Goal: Book appointment/travel/reservation

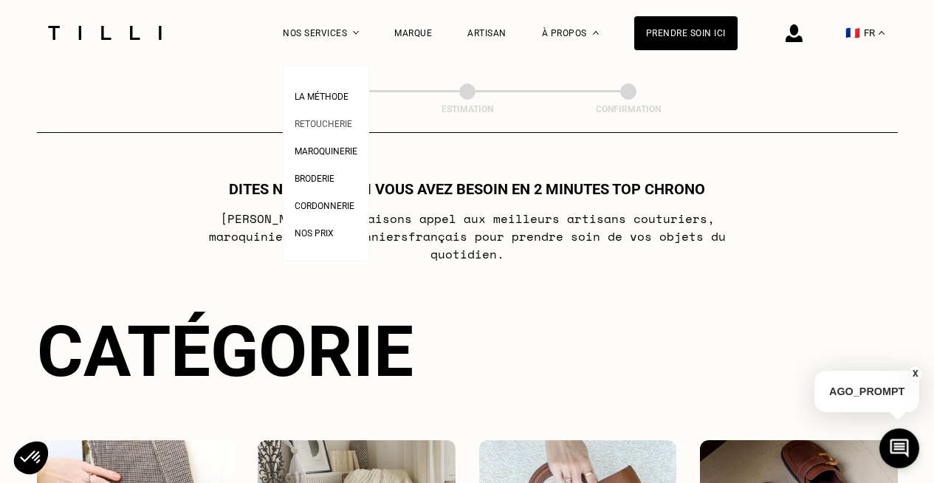
click at [340, 120] on span "Retoucherie" at bounding box center [324, 124] width 58 height 10
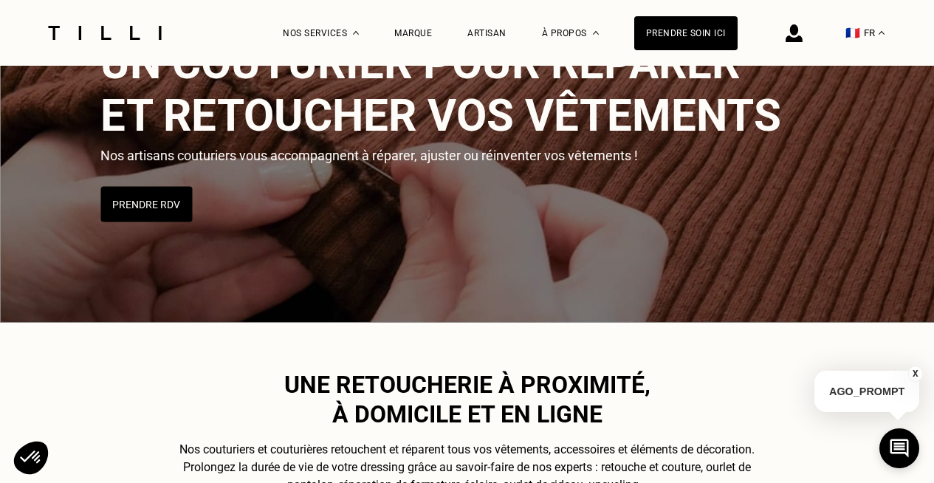
scroll to position [131, 0]
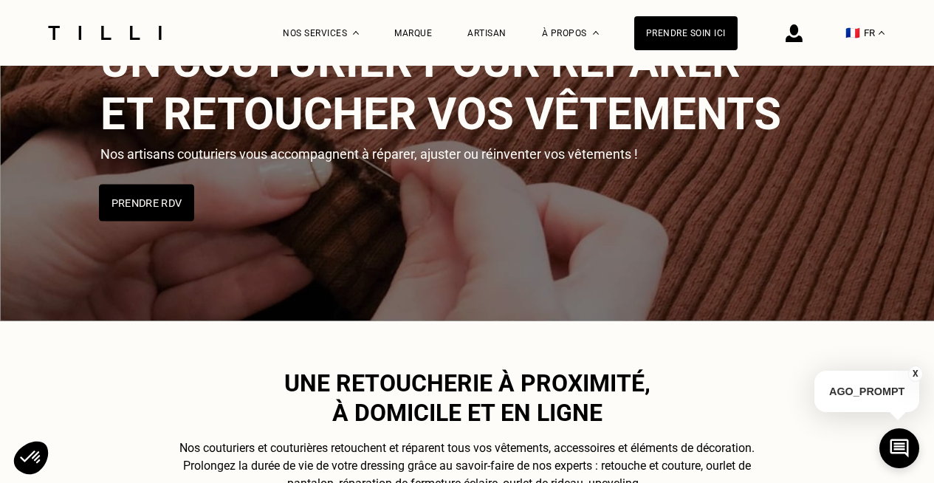
click at [145, 198] on button "Prendre RDV" at bounding box center [146, 203] width 95 height 37
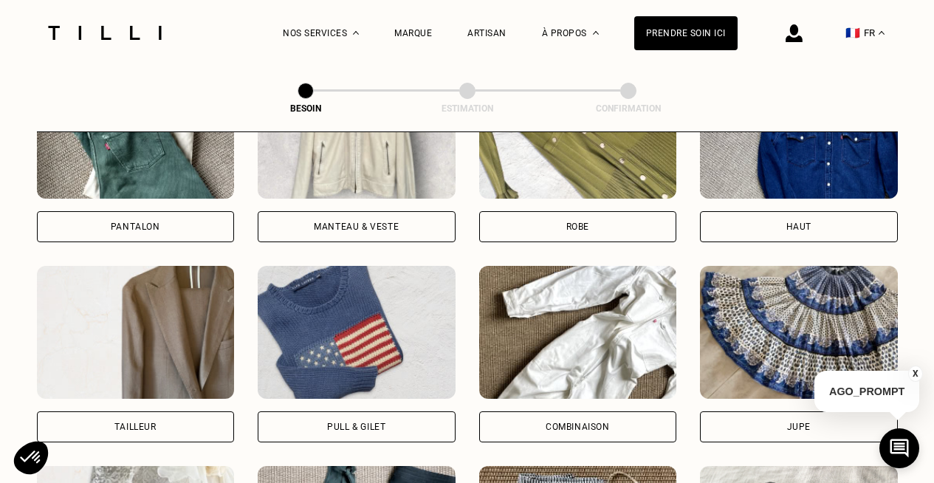
scroll to position [776, 0]
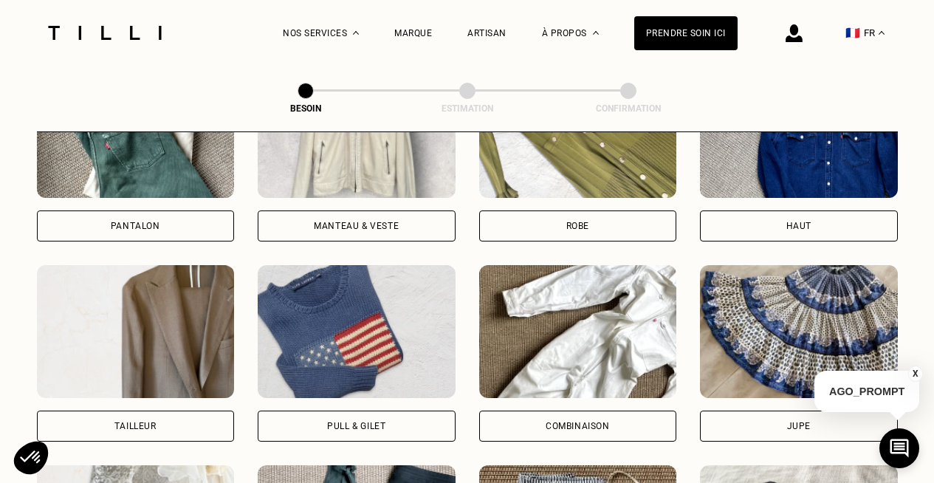
click at [159, 272] on img at bounding box center [136, 331] width 198 height 133
select select "FR"
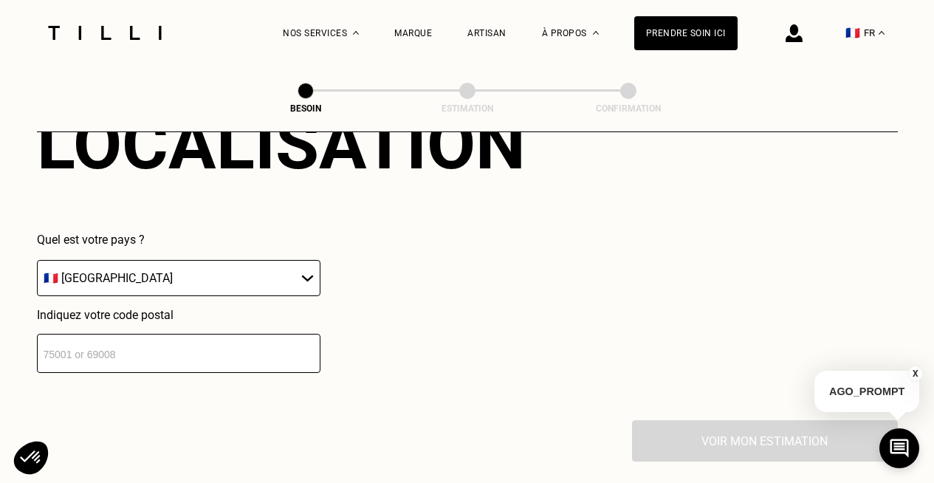
scroll to position [1415, 0]
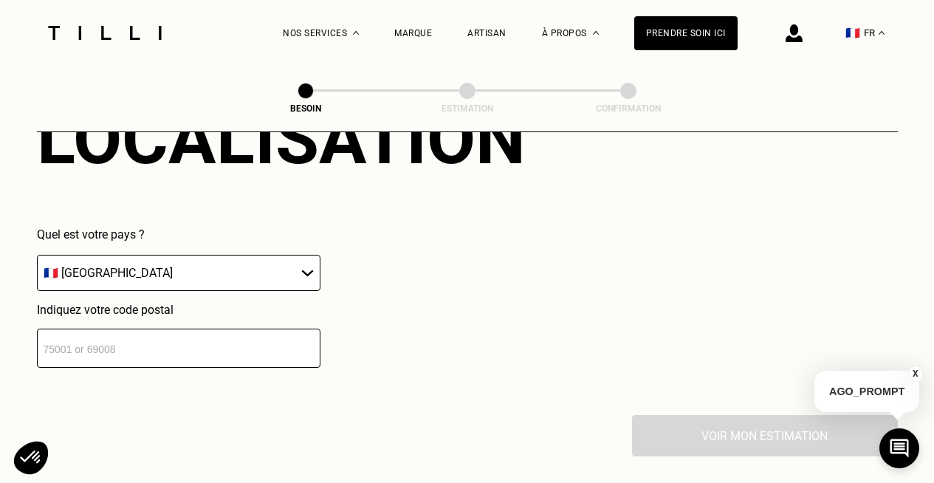
click at [143, 333] on input "number" at bounding box center [179, 348] width 284 height 39
type input "75008"
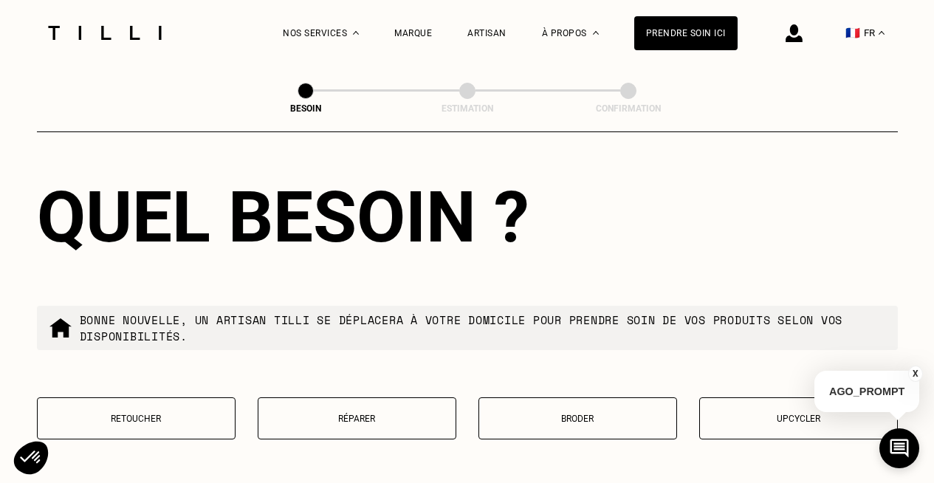
scroll to position [1734, 0]
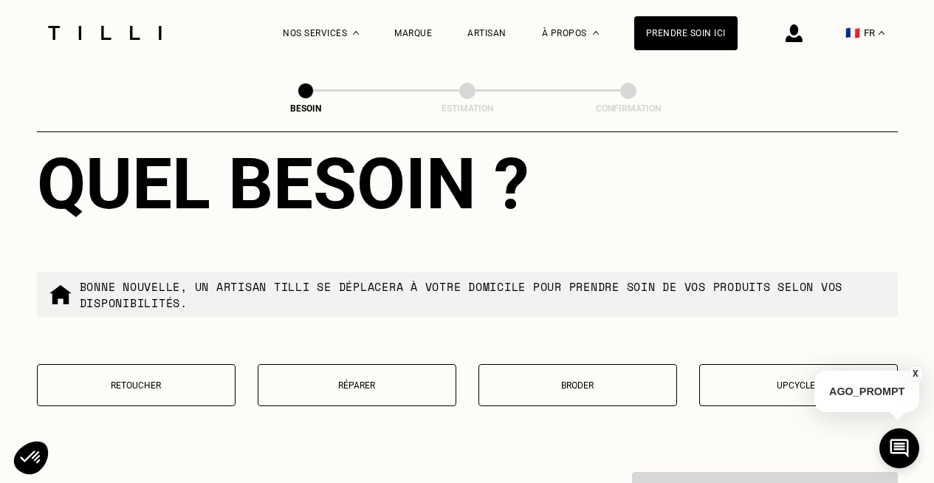
click at [160, 380] on p "Retoucher" at bounding box center [136, 385] width 182 height 10
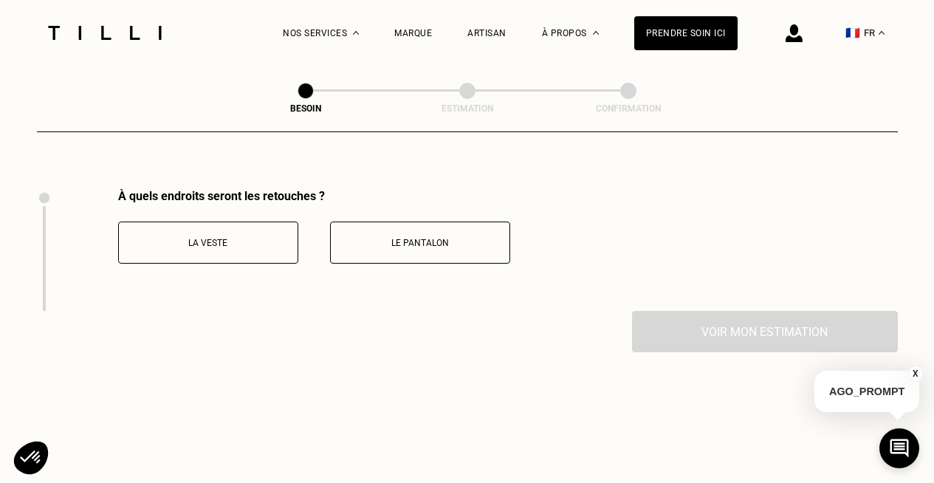
scroll to position [2024, 0]
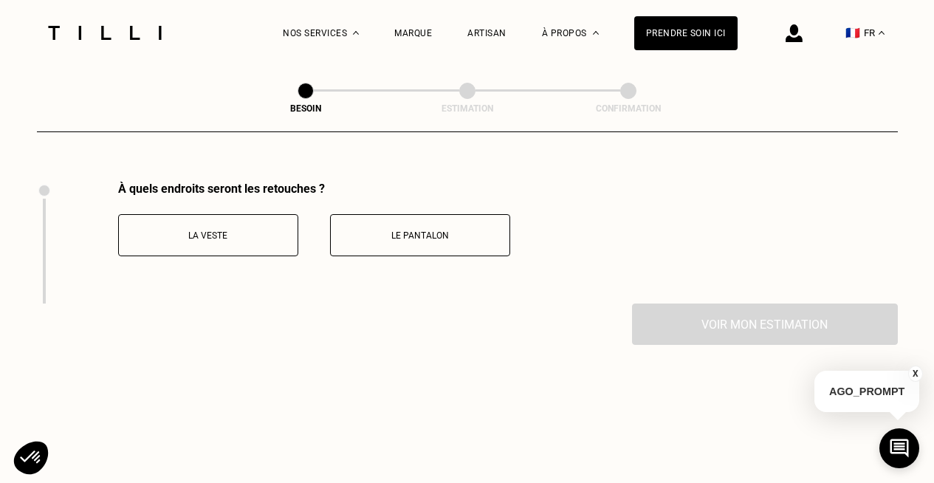
click at [216, 230] on p "La veste" at bounding box center [208, 235] width 164 height 10
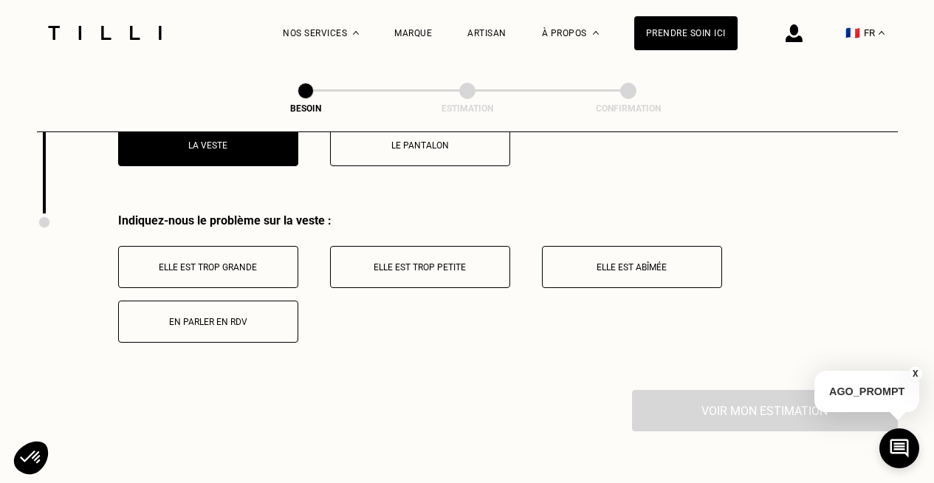
scroll to position [2146, 0]
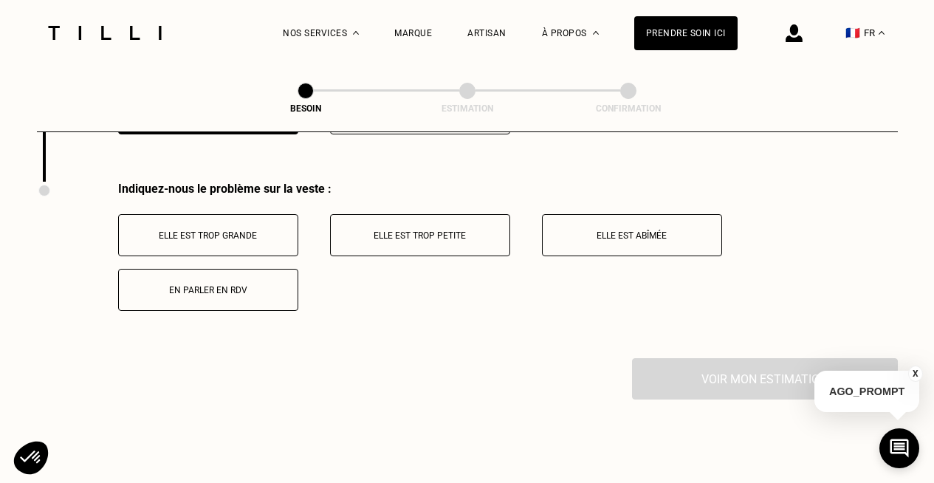
click at [234, 285] on p "En parler en RDV" at bounding box center [208, 290] width 164 height 10
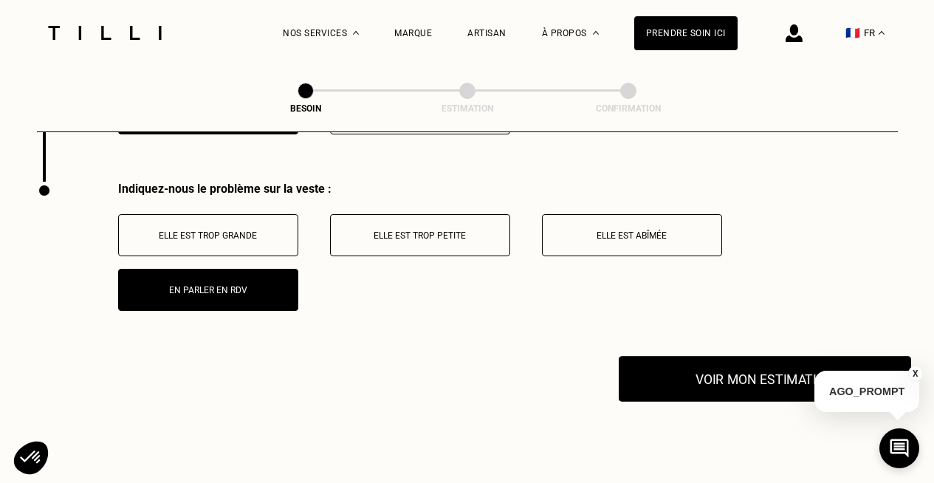
click at [763, 357] on button "Voir mon estimation" at bounding box center [765, 379] width 292 height 46
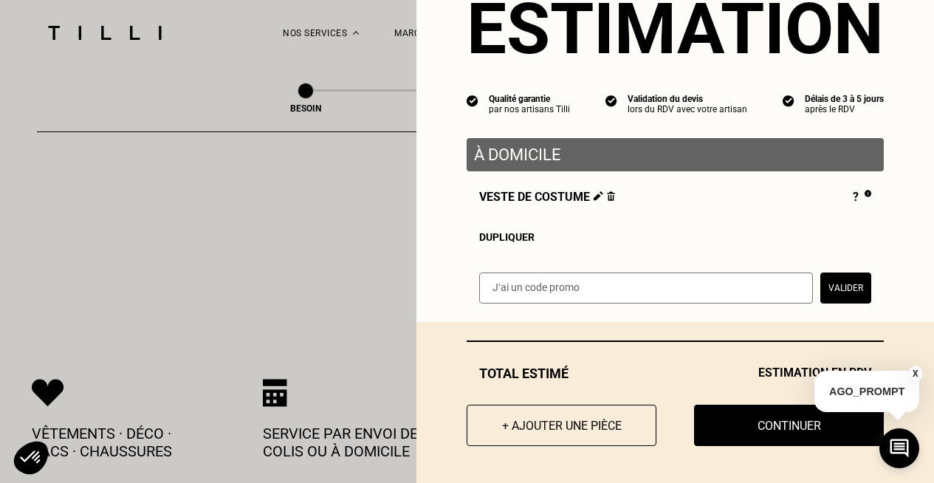
scroll to position [2335, 0]
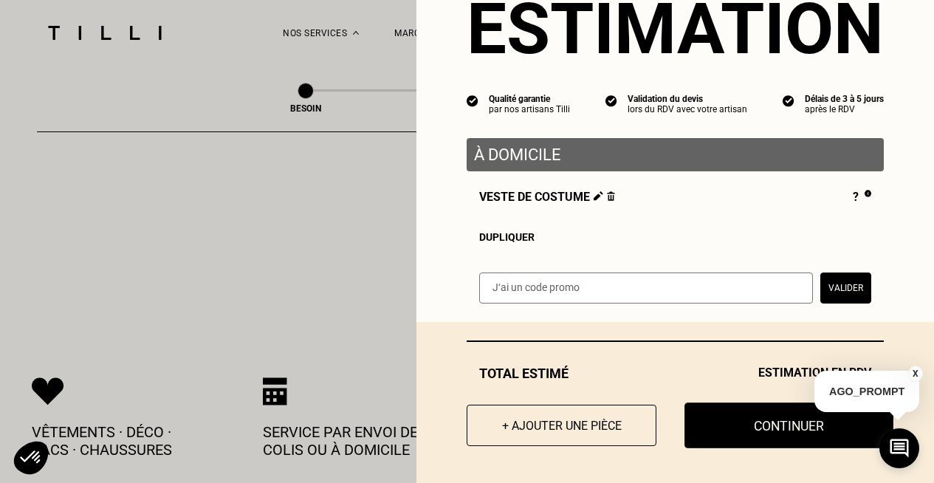
click at [746, 425] on button "Continuer" at bounding box center [788, 425] width 209 height 46
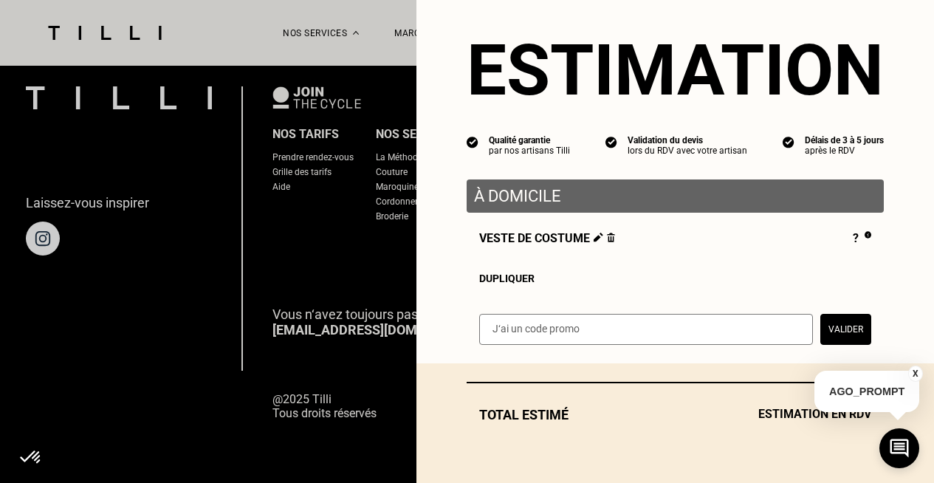
scroll to position [19, 0]
select select "FR"
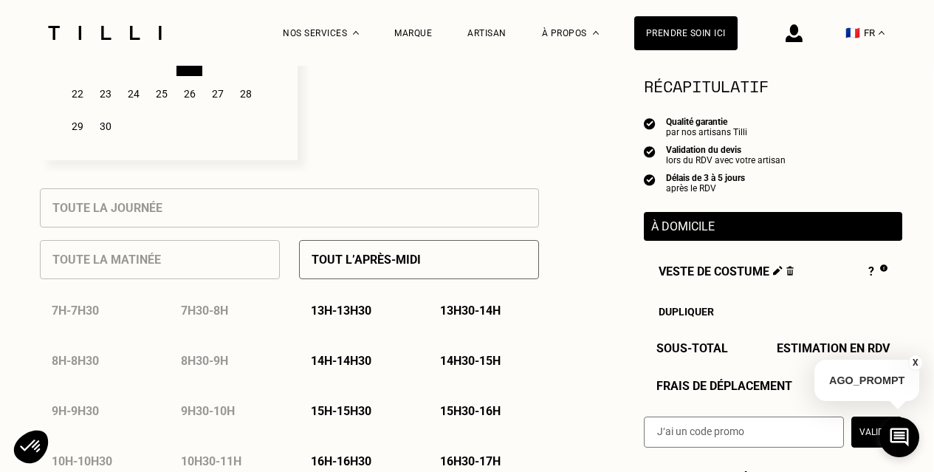
scroll to position [560, 1]
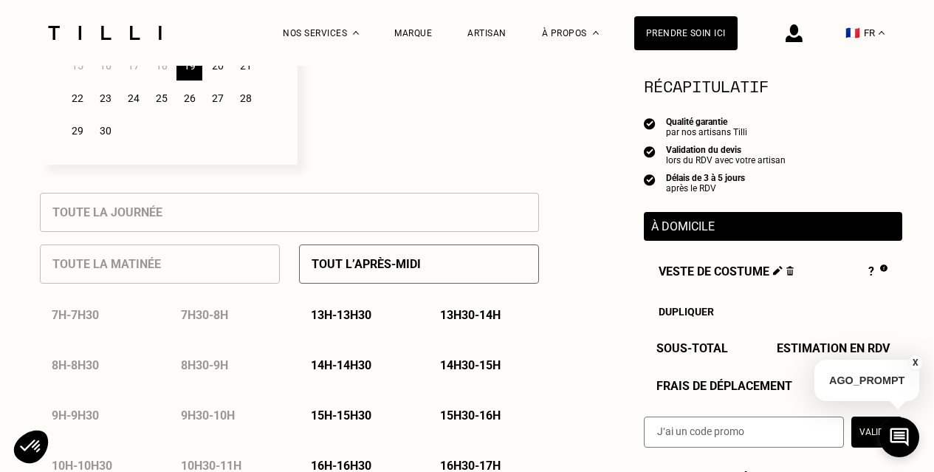
click at [913, 360] on button "X" at bounding box center [915, 362] width 15 height 16
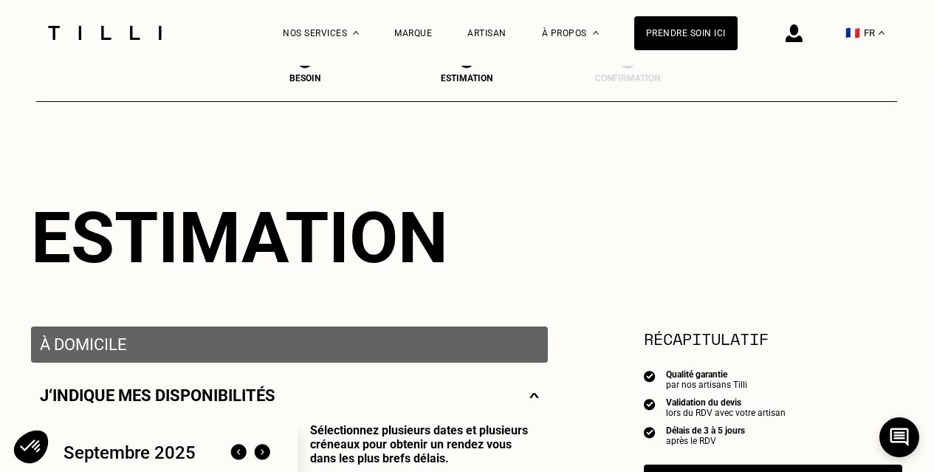
scroll to position [0, 1]
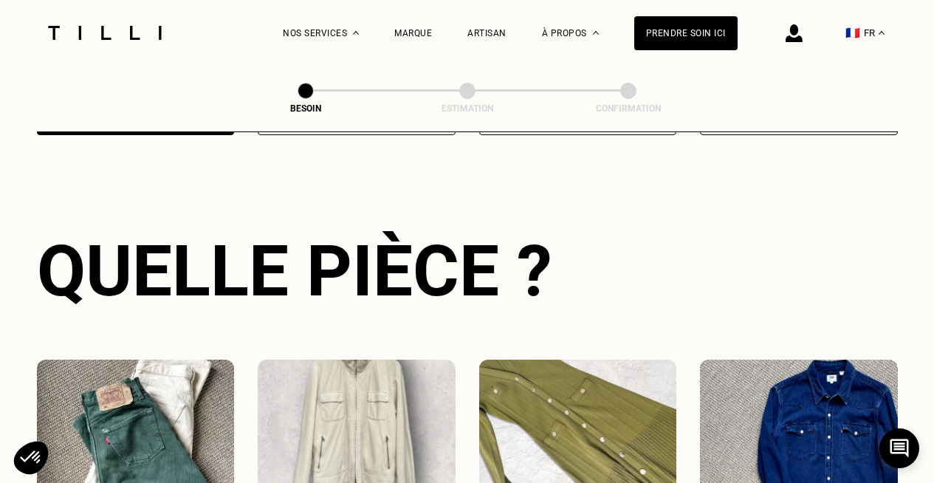
scroll to position [481, 0]
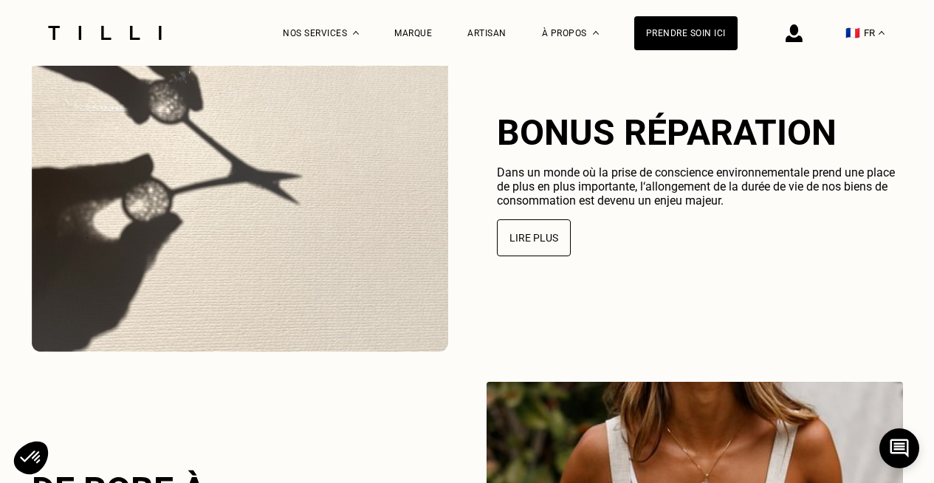
scroll to position [3398, 0]
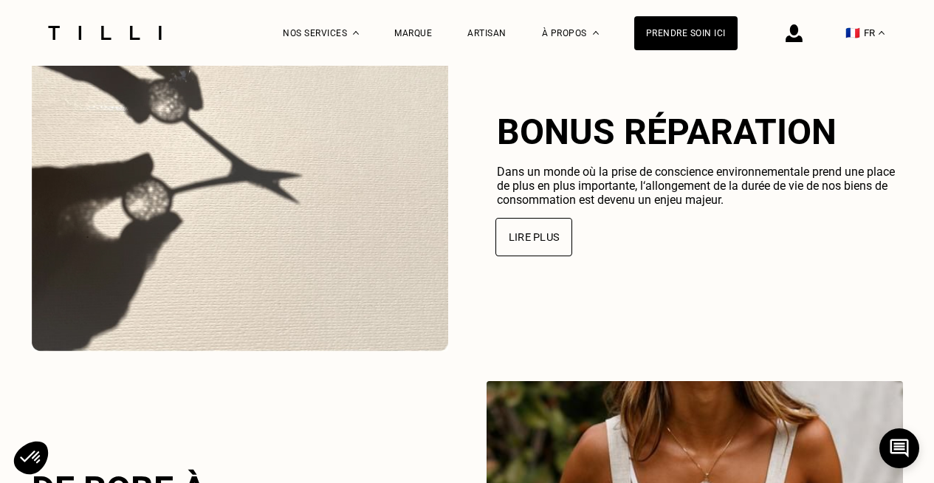
click at [532, 246] on button "Lire plus" at bounding box center [533, 237] width 77 height 38
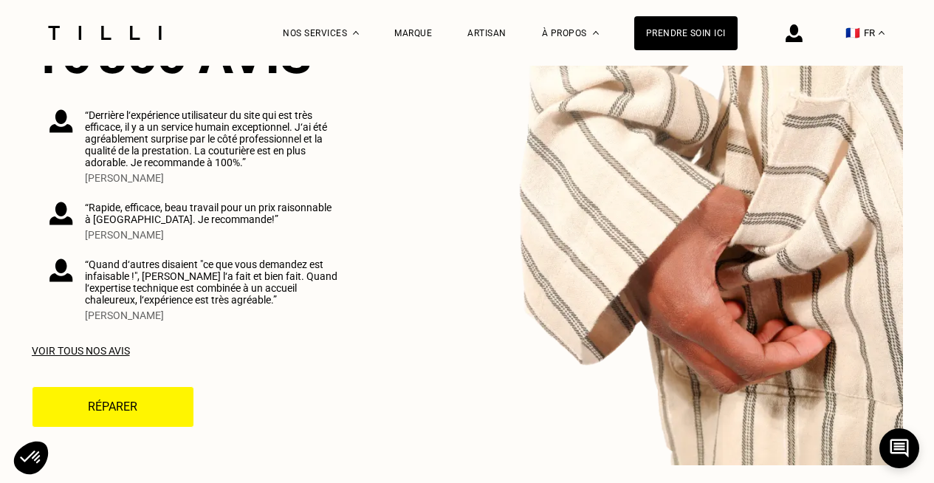
scroll to position [4121, 0]
click at [96, 344] on div "Voir tous nos avis" at bounding box center [194, 350] width 325 height 12
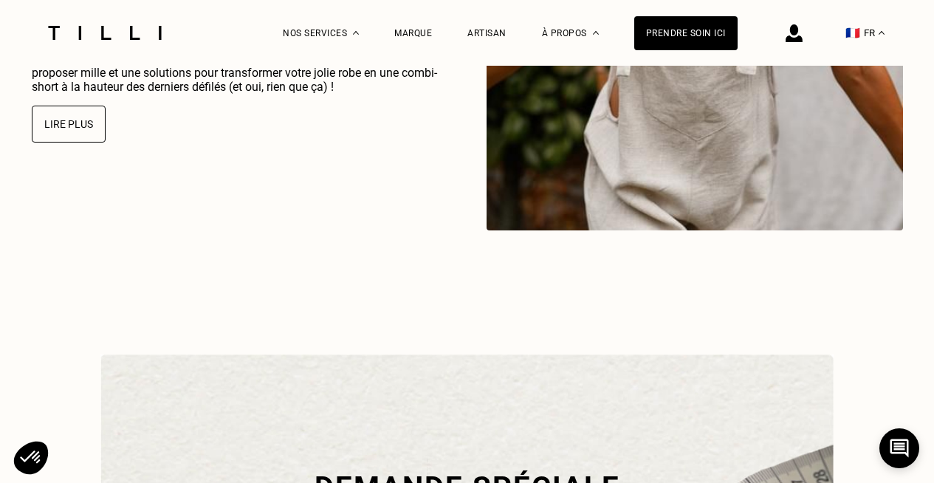
scroll to position [4563, 0]
